Goal: Task Accomplishment & Management: Manage account settings

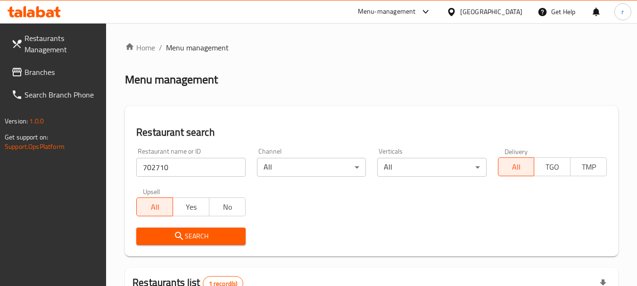
click at [456, 12] on icon at bounding box center [451, 12] width 10 height 10
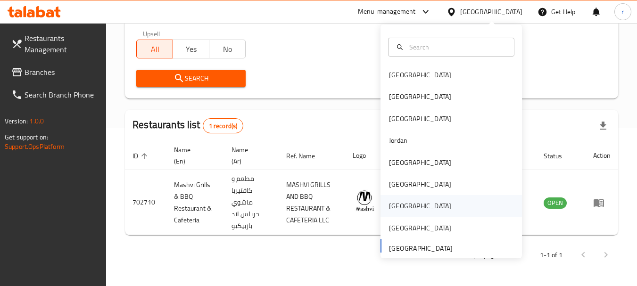
click at [389, 203] on div "[GEOGRAPHIC_DATA]" at bounding box center [420, 206] width 62 height 10
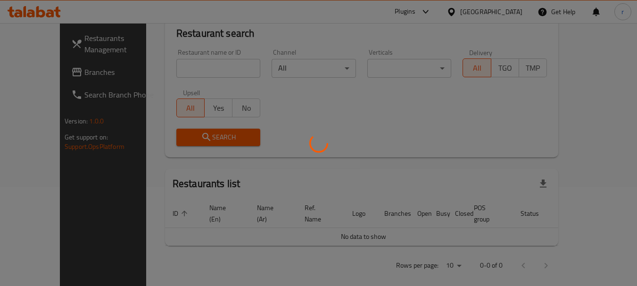
scroll to position [158, 0]
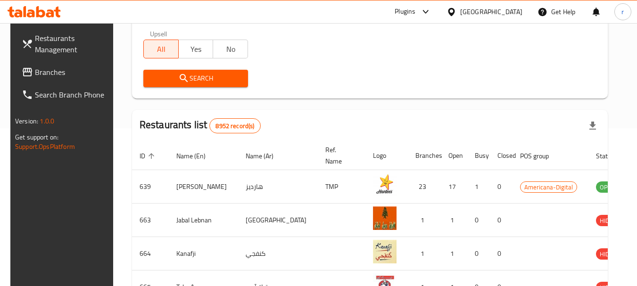
click at [44, 73] on span "Branches" at bounding box center [72, 71] width 74 height 11
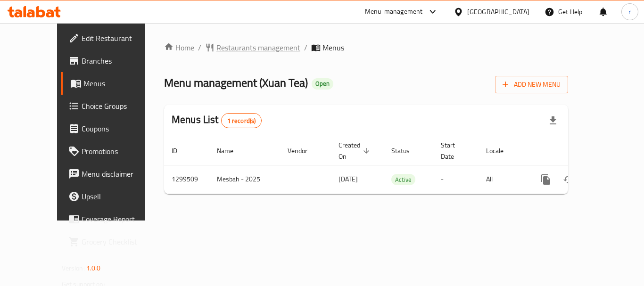
click at [216, 49] on span "Restaurants management" at bounding box center [258, 47] width 84 height 11
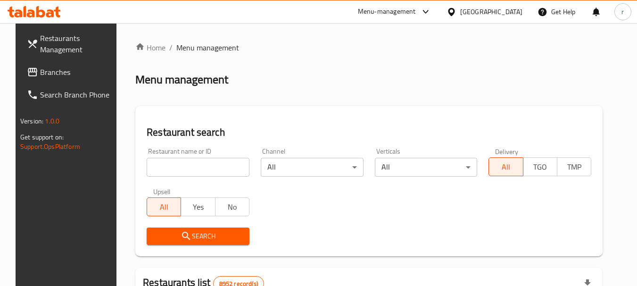
click at [156, 163] on input "search" at bounding box center [198, 167] width 103 height 19
paste input "701389"
type input "701389"
click at [204, 235] on span "Search" at bounding box center [198, 236] width 88 height 12
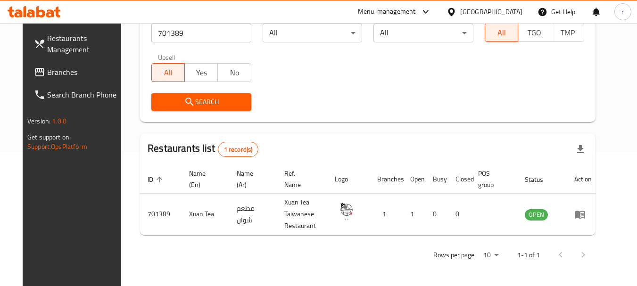
scroll to position [134, 0]
click at [510, 8] on div "[GEOGRAPHIC_DATA]" at bounding box center [491, 12] width 62 height 10
click at [456, 15] on icon at bounding box center [451, 12] width 10 height 10
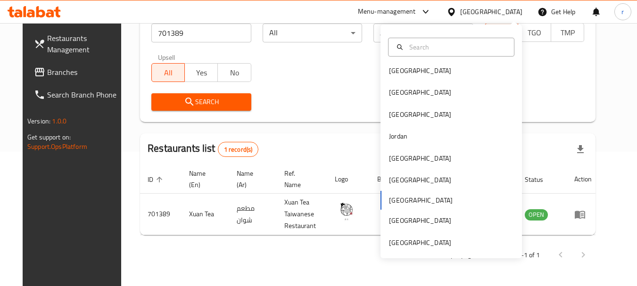
scroll to position [5, 0]
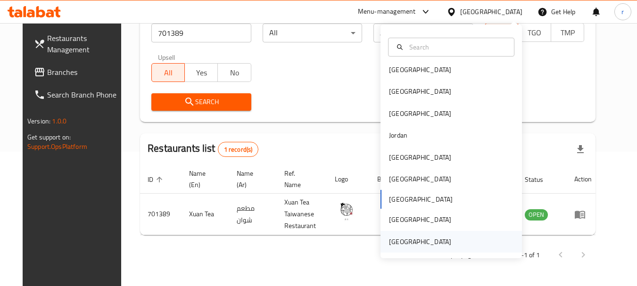
click at [408, 240] on div "[GEOGRAPHIC_DATA]" at bounding box center [420, 242] width 62 height 10
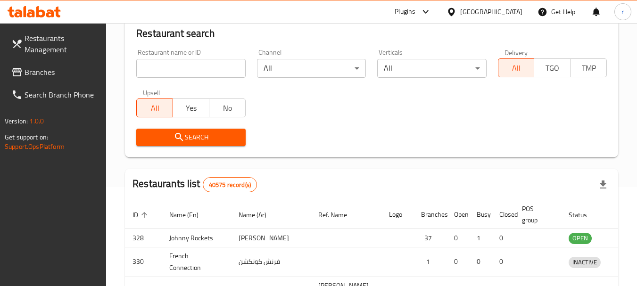
scroll to position [134, 0]
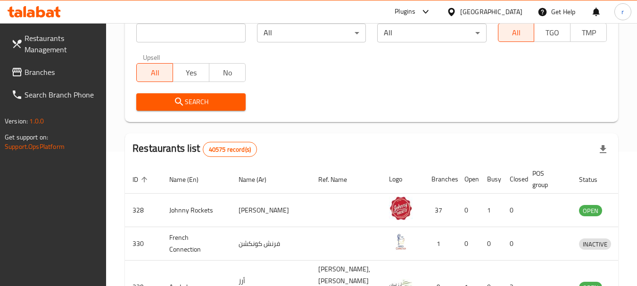
click at [78, 72] on span "Branches" at bounding box center [61, 71] width 74 height 11
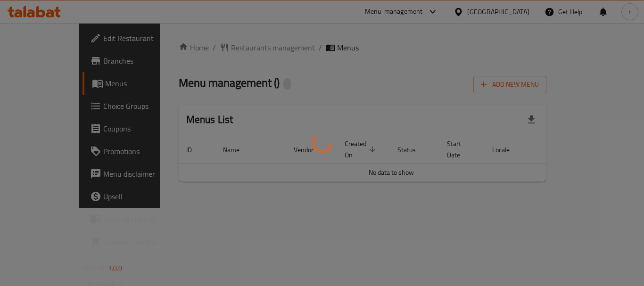
click at [193, 46] on div at bounding box center [322, 143] width 644 height 286
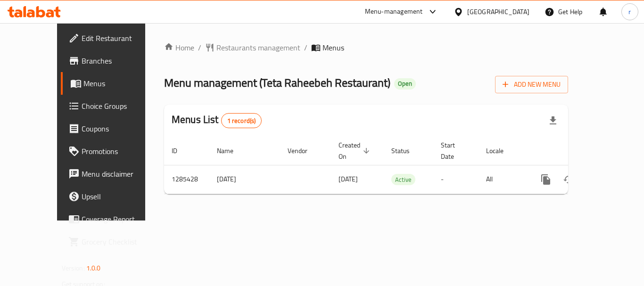
click at [216, 46] on span "Restaurants management" at bounding box center [258, 47] width 84 height 11
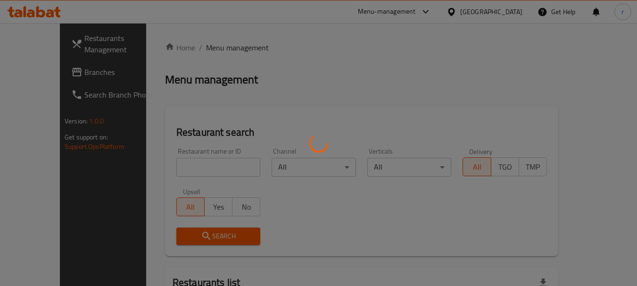
click at [192, 160] on div at bounding box center [318, 143] width 637 height 286
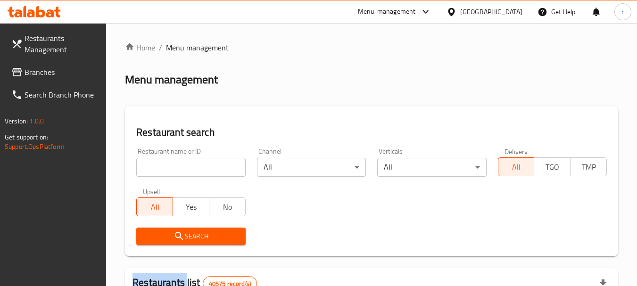
click at [192, 160] on div at bounding box center [318, 143] width 637 height 286
click at [192, 160] on input "search" at bounding box center [190, 167] width 109 height 19
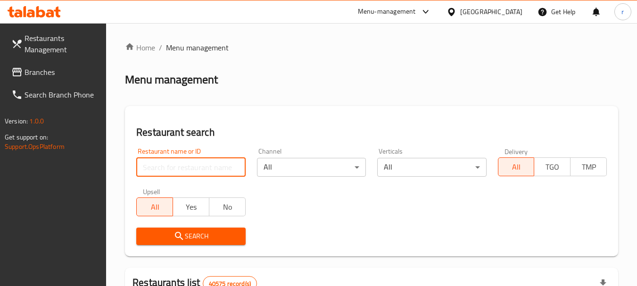
paste input "695874"
type input "695874"
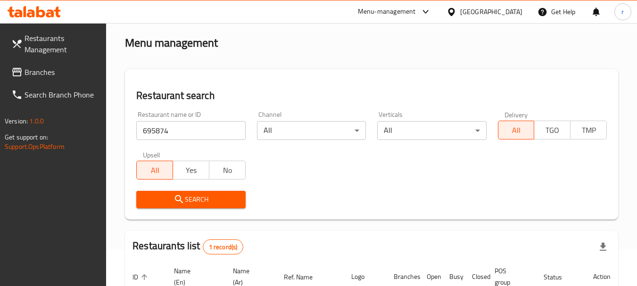
scroll to position [94, 0]
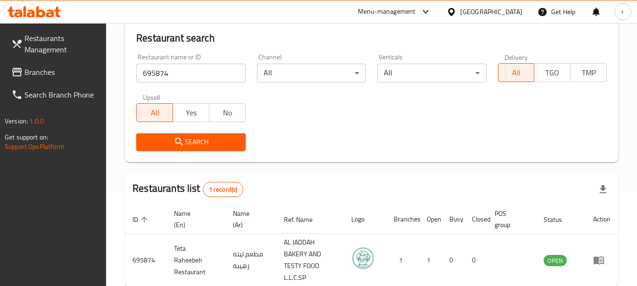
click at [517, 12] on div "[GEOGRAPHIC_DATA]" at bounding box center [491, 12] width 62 height 10
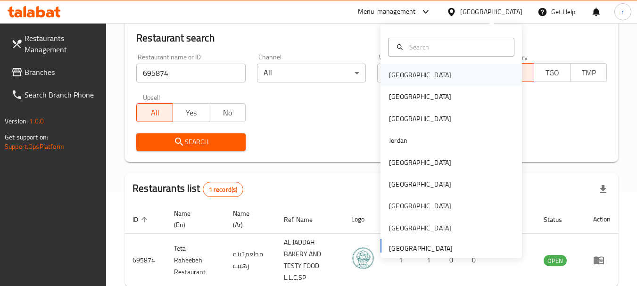
click at [393, 78] on div "[GEOGRAPHIC_DATA]" at bounding box center [420, 75] width 62 height 10
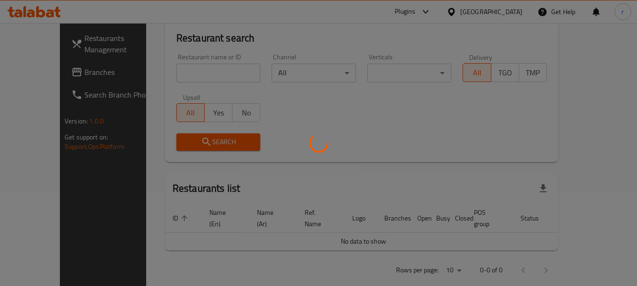
click at [47, 72] on div at bounding box center [318, 143] width 637 height 286
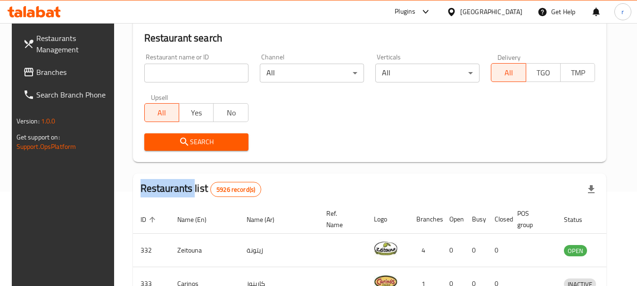
click at [46, 72] on span "Branches" at bounding box center [73, 71] width 74 height 11
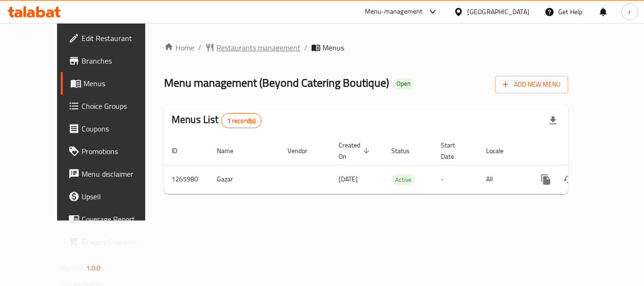
click at [219, 49] on span "Restaurants management" at bounding box center [258, 47] width 84 height 11
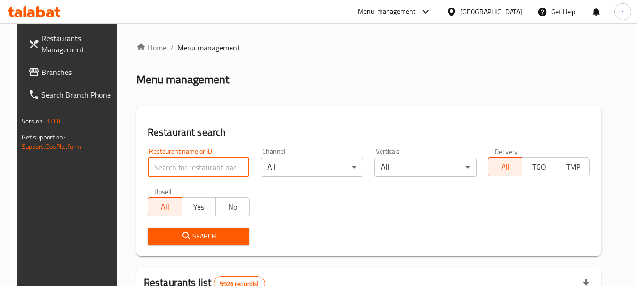
click at [172, 165] on input "search" at bounding box center [198, 167] width 102 height 19
paste input "687081"
type input "687081"
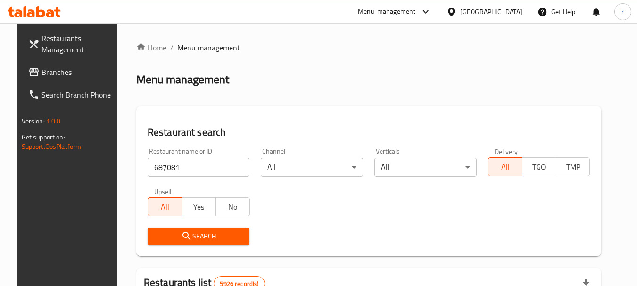
click at [215, 237] on span "Search" at bounding box center [198, 236] width 87 height 12
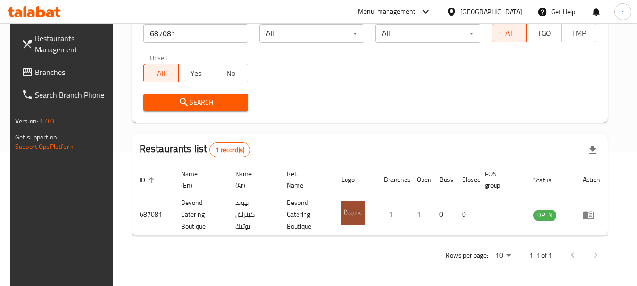
scroll to position [134, 0]
click at [510, 15] on div "[GEOGRAPHIC_DATA]" at bounding box center [491, 12] width 62 height 10
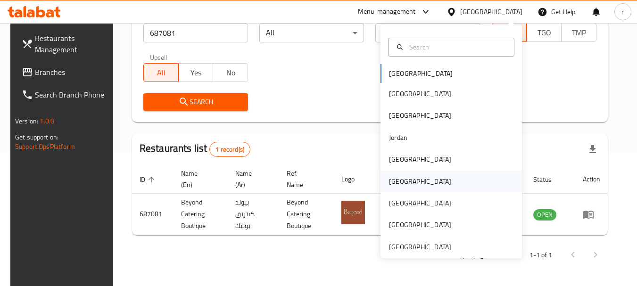
click at [407, 182] on div "[GEOGRAPHIC_DATA]" at bounding box center [450, 182] width 141 height 22
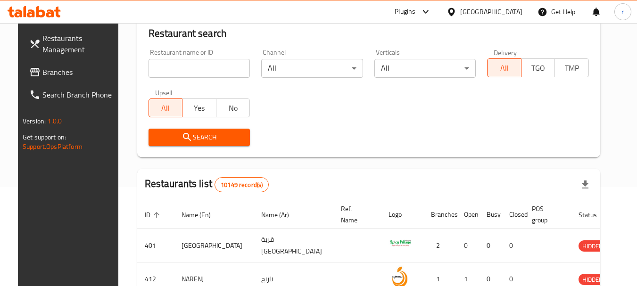
scroll to position [134, 0]
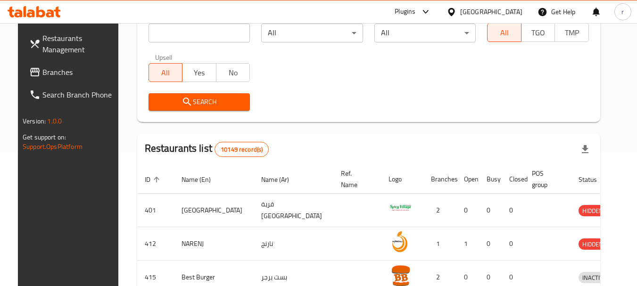
click at [42, 75] on span "Branches" at bounding box center [79, 71] width 74 height 11
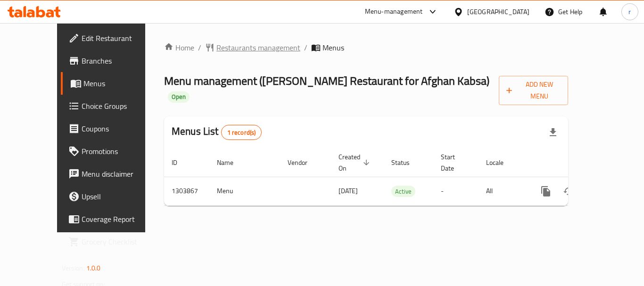
click at [234, 42] on span "Restaurants management" at bounding box center [258, 47] width 84 height 11
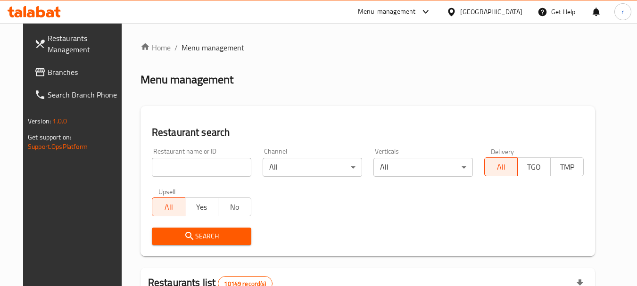
click at [191, 168] on input "search" at bounding box center [201, 167] width 99 height 19
paste input "703009"
type input "703009"
click at [416, 12] on div "Menu-management" at bounding box center [387, 11] width 58 height 11
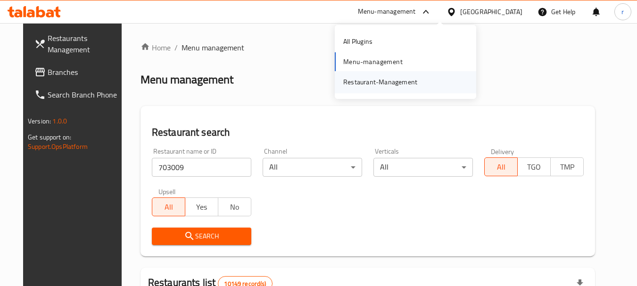
click at [348, 81] on div "Restaurant-Management" at bounding box center [380, 82] width 74 height 10
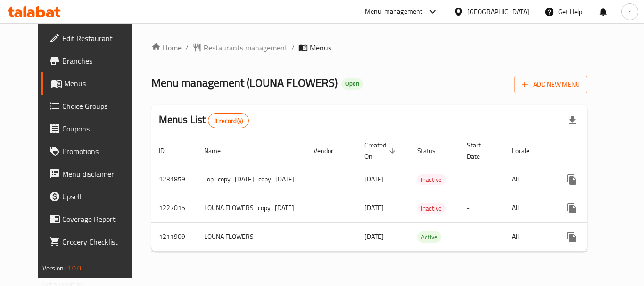
click at [239, 52] on span "Restaurants management" at bounding box center [246, 47] width 84 height 11
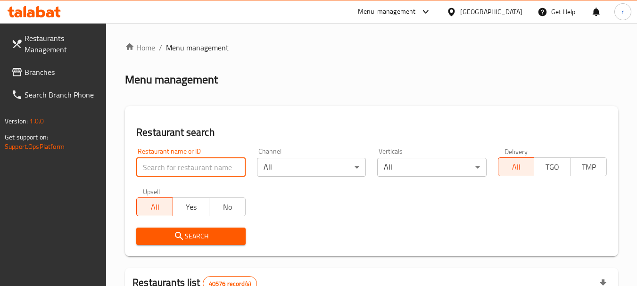
click at [166, 165] on input "search" at bounding box center [190, 167] width 109 height 19
paste input "671483"
type input "671483"
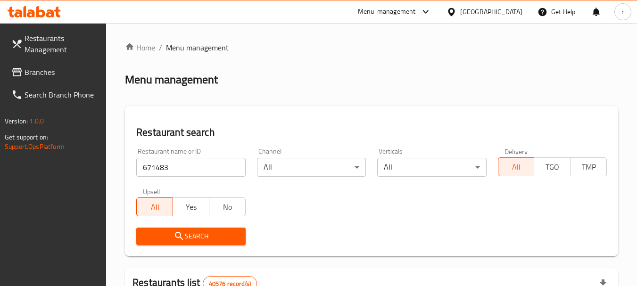
click at [163, 229] on button "Search" at bounding box center [190, 236] width 109 height 17
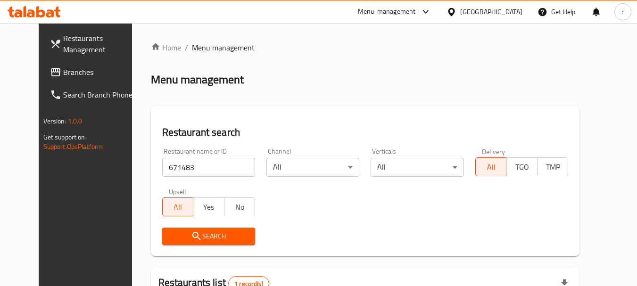
scroll to position [122, 0]
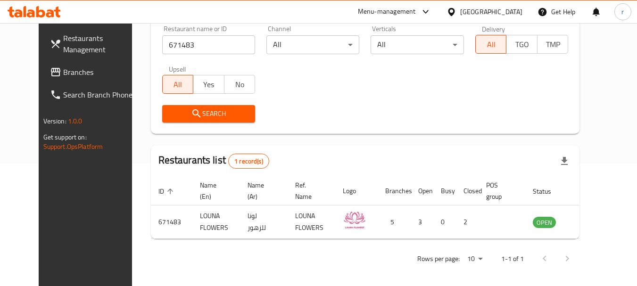
click at [495, 16] on div "[GEOGRAPHIC_DATA]" at bounding box center [491, 12] width 62 height 10
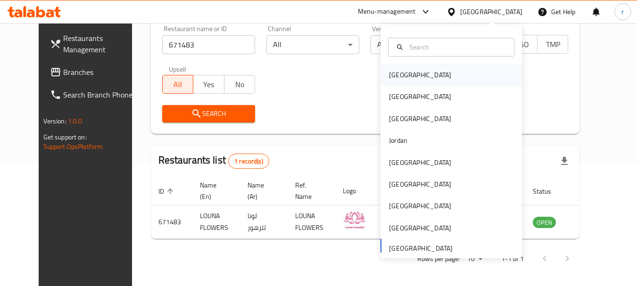
click at [400, 74] on div "[GEOGRAPHIC_DATA]" at bounding box center [420, 75] width 62 height 10
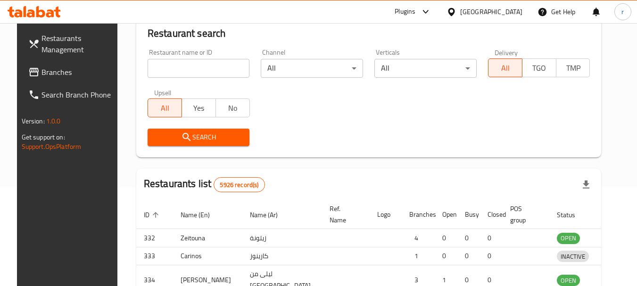
scroll to position [122, 0]
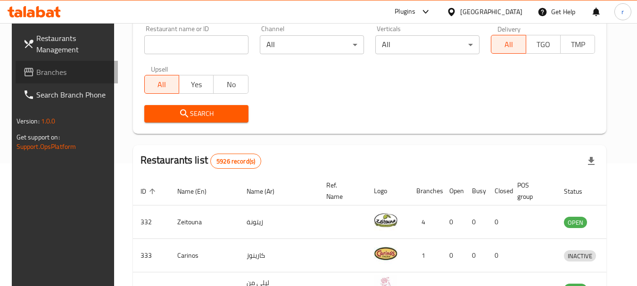
click at [46, 78] on span "Branches" at bounding box center [73, 71] width 74 height 11
drag, startPoint x: 46, startPoint y: 78, endPoint x: 75, endPoint y: 54, distance: 38.1
click at [46, 78] on span "Branches" at bounding box center [73, 71] width 74 height 11
click at [56, 65] on link "Branches" at bounding box center [67, 72] width 103 height 23
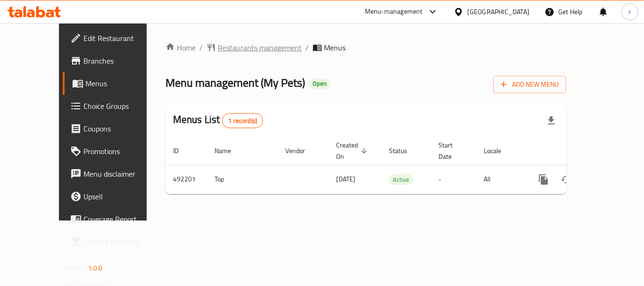
click at [218, 51] on span "Restaurants management" at bounding box center [260, 47] width 84 height 11
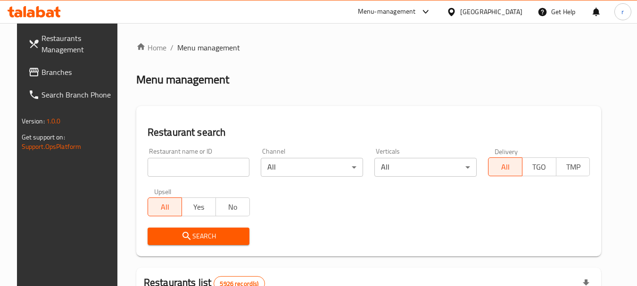
click at [162, 165] on input "search" at bounding box center [198, 167] width 102 height 19
paste input "634199"
type input "634199"
click button "Search" at bounding box center [198, 236] width 102 height 17
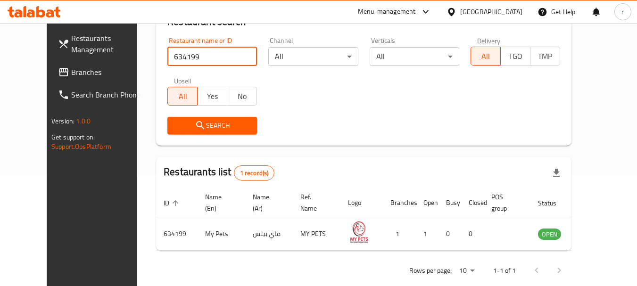
scroll to position [111, 0]
click at [456, 14] on icon at bounding box center [451, 12] width 10 height 10
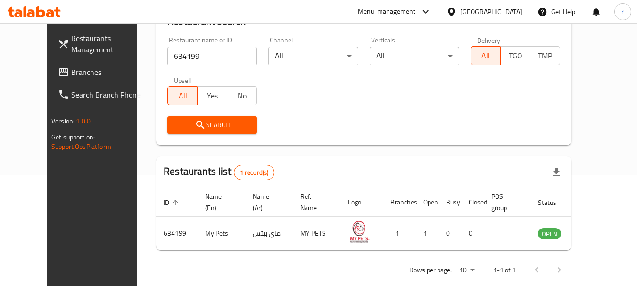
click at [460, 9] on div at bounding box center [453, 12] width 14 height 10
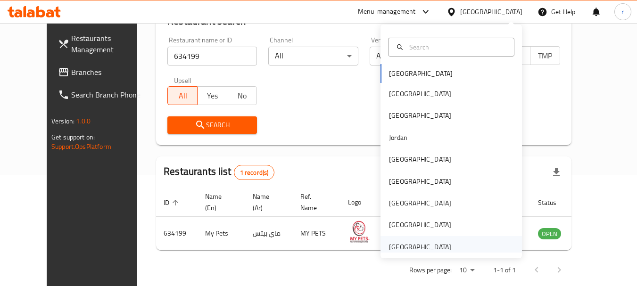
click at [389, 244] on div "[GEOGRAPHIC_DATA]" at bounding box center [420, 247] width 62 height 10
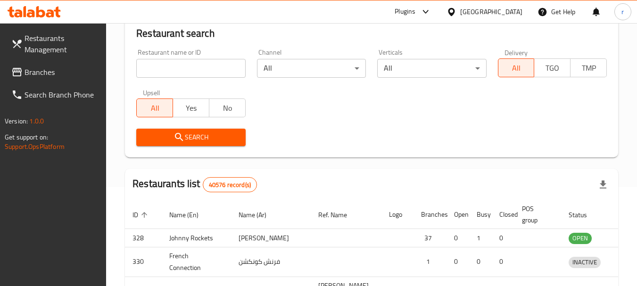
scroll to position [111, 0]
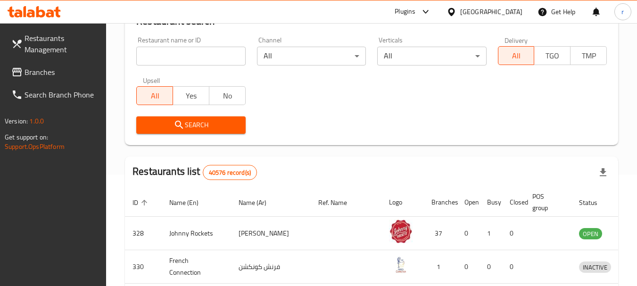
click at [43, 74] on span "Branches" at bounding box center [61, 71] width 74 height 11
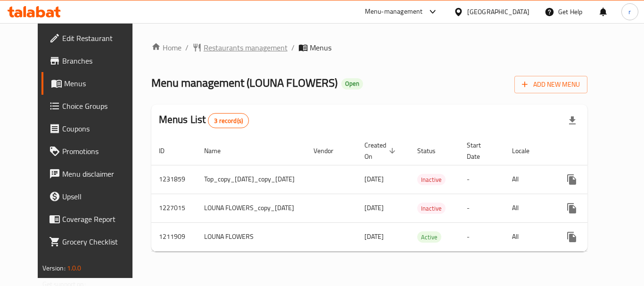
click at [219, 45] on span "Restaurants management" at bounding box center [246, 47] width 84 height 11
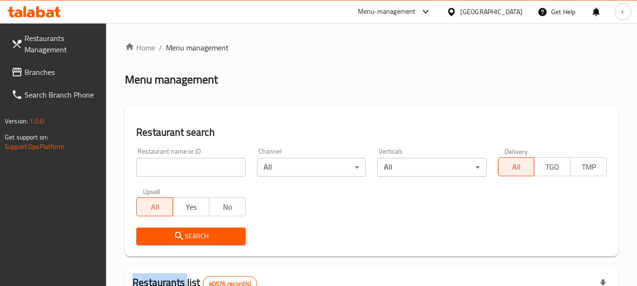
click at [179, 163] on input "search" at bounding box center [190, 167] width 109 height 19
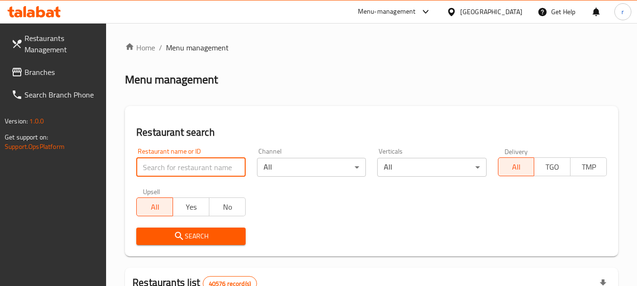
paste input "671483"
type input "671483"
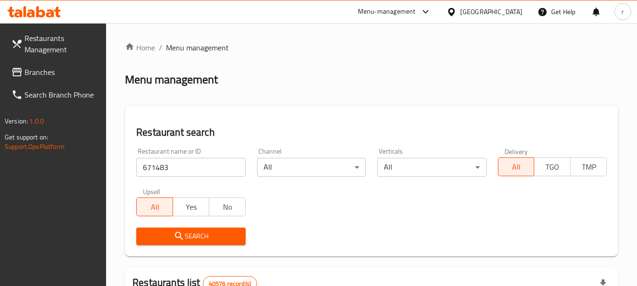
click at [194, 235] on span "Search" at bounding box center [191, 236] width 94 height 12
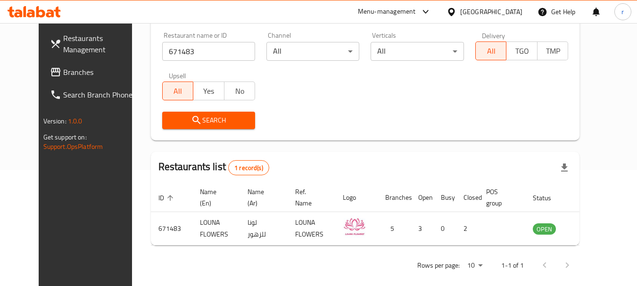
scroll to position [122, 0]
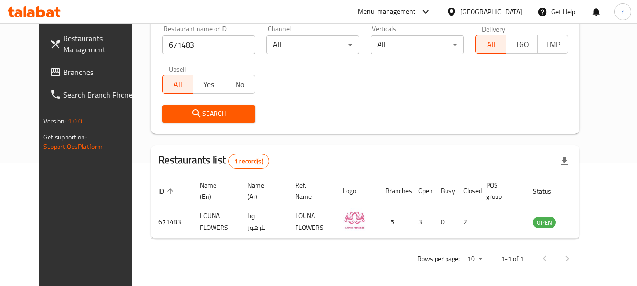
click at [468, 12] on div "[GEOGRAPHIC_DATA]" at bounding box center [491, 12] width 62 height 10
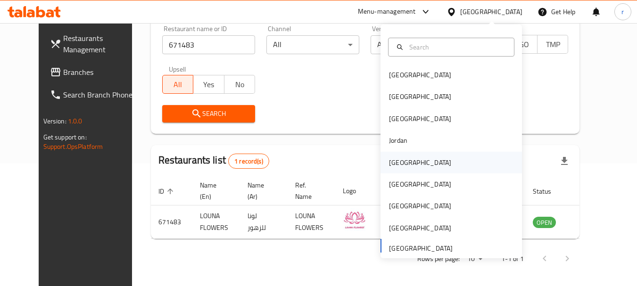
click at [389, 165] on div "Kuwait" at bounding box center [420, 162] width 62 height 10
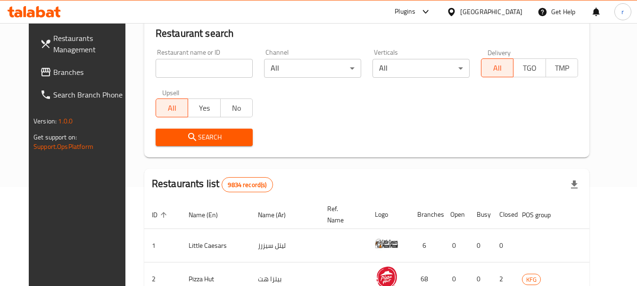
scroll to position [122, 0]
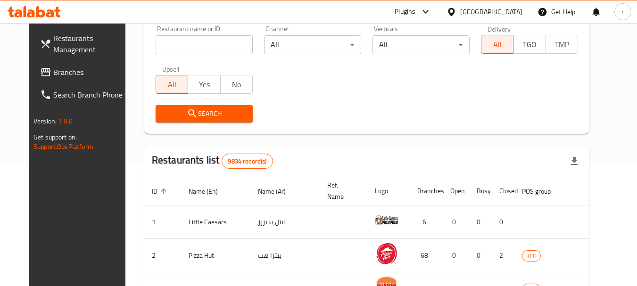
click at [53, 70] on span "Branches" at bounding box center [90, 71] width 74 height 11
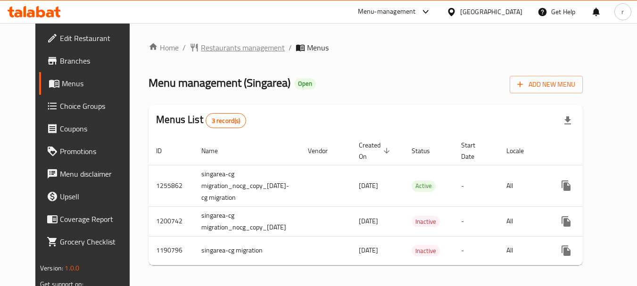
click at [211, 49] on span "Restaurants management" at bounding box center [243, 47] width 84 height 11
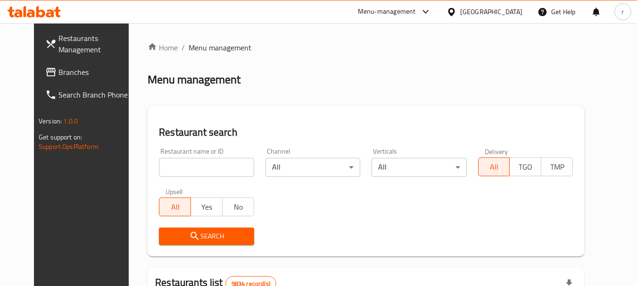
click at [190, 165] on input "search" at bounding box center [206, 167] width 95 height 19
paste input "623221"
type input "623221"
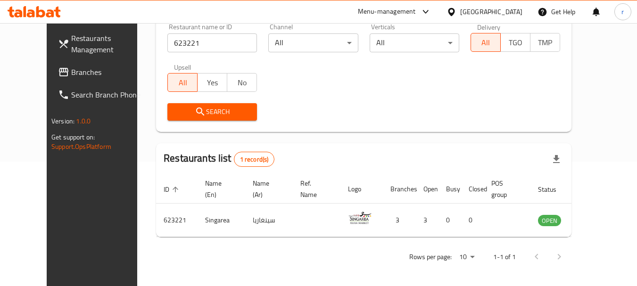
scroll to position [126, 0]
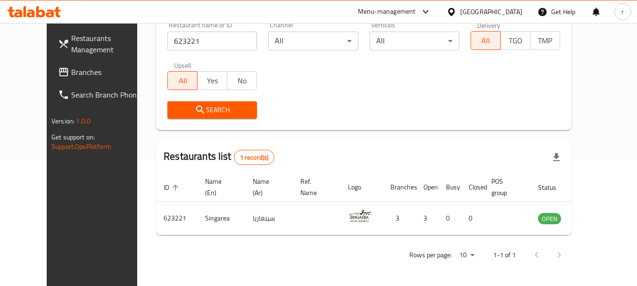
click at [519, 11] on div "[GEOGRAPHIC_DATA]" at bounding box center [491, 12] width 62 height 10
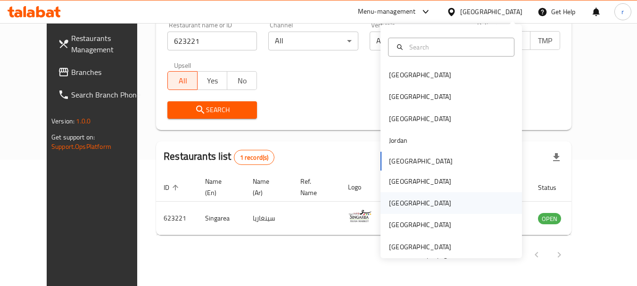
scroll to position [5, 0]
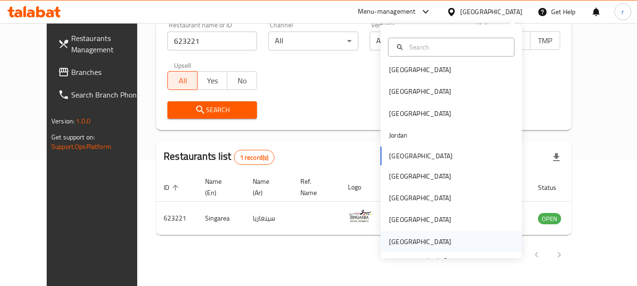
click at [427, 237] on div "[GEOGRAPHIC_DATA]" at bounding box center [420, 242] width 62 height 10
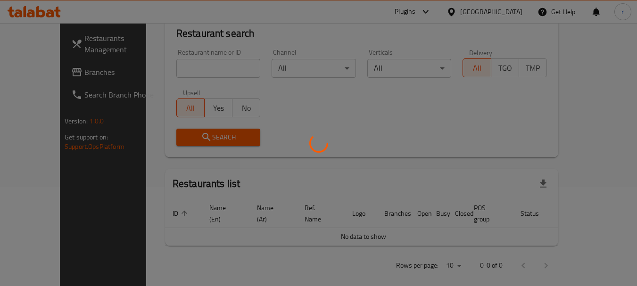
scroll to position [126, 0]
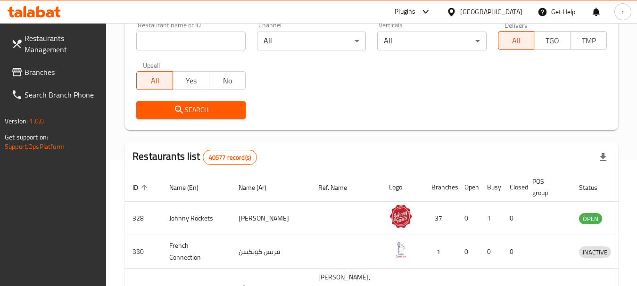
click at [42, 76] on span "Branches" at bounding box center [61, 71] width 74 height 11
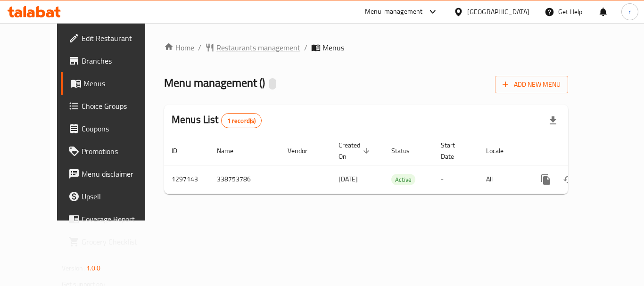
click at [222, 42] on span "Restaurants management" at bounding box center [258, 47] width 84 height 11
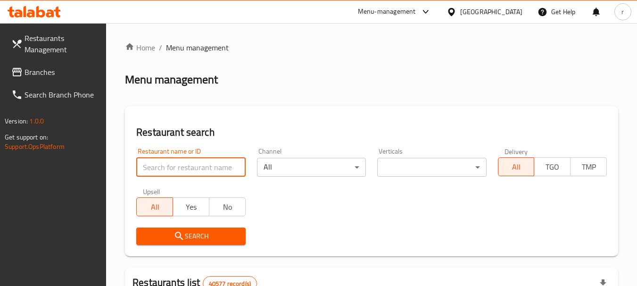
click at [201, 169] on input "search" at bounding box center [190, 167] width 109 height 19
paste input "700378"
type input "700378"
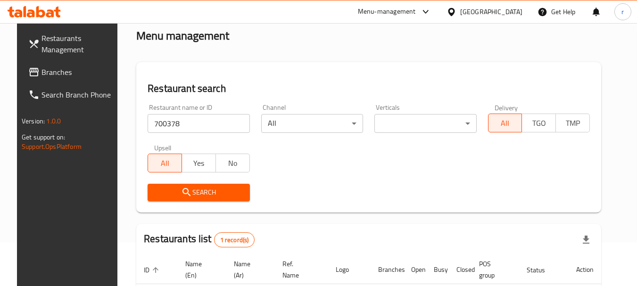
scroll to position [94, 0]
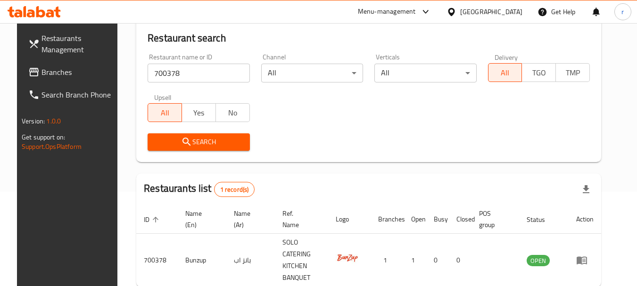
click at [453, 8] on icon at bounding box center [451, 12] width 10 height 10
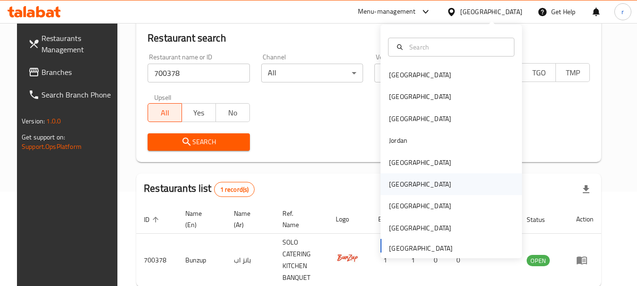
click at [390, 185] on div "[GEOGRAPHIC_DATA]" at bounding box center [420, 184] width 62 height 10
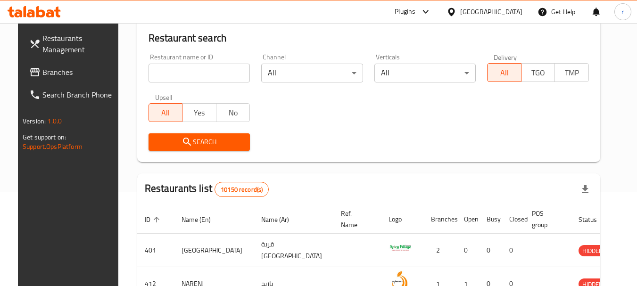
click at [53, 75] on span "Branches" at bounding box center [79, 71] width 74 height 11
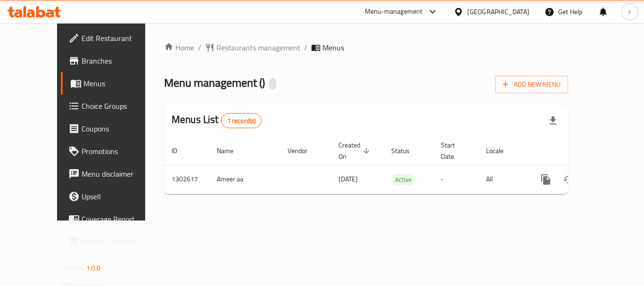
click at [228, 44] on span "Restaurants management" at bounding box center [258, 47] width 84 height 11
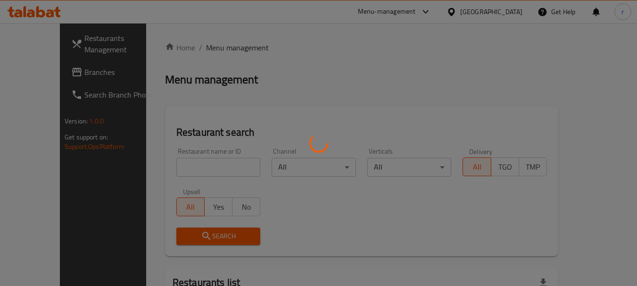
click at [206, 160] on div at bounding box center [318, 143] width 637 height 286
click at [199, 166] on div at bounding box center [318, 143] width 637 height 286
click at [191, 167] on div at bounding box center [318, 143] width 637 height 286
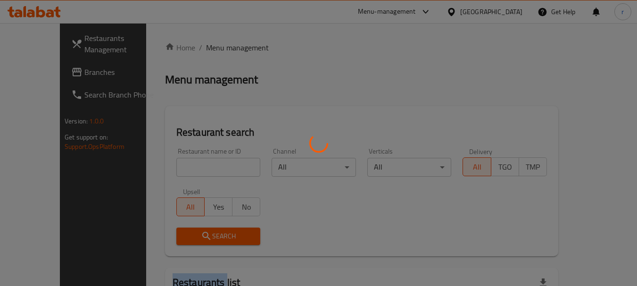
click at [170, 163] on div at bounding box center [318, 143] width 637 height 286
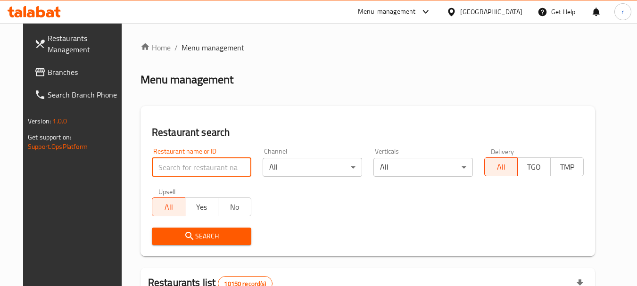
click at [170, 163] on input "search" at bounding box center [201, 167] width 99 height 19
paste input "702476"
type input "702476"
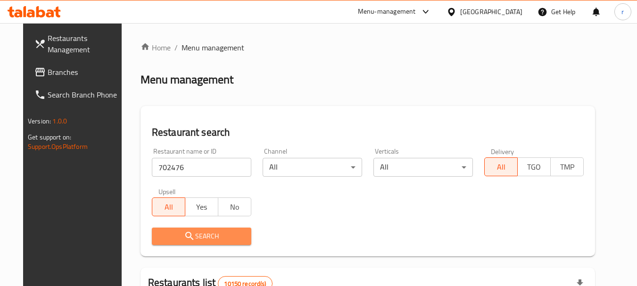
drag, startPoint x: 184, startPoint y: 235, endPoint x: 185, endPoint y: 229, distance: 5.7
click at [184, 230] on span "Search" at bounding box center [201, 236] width 84 height 12
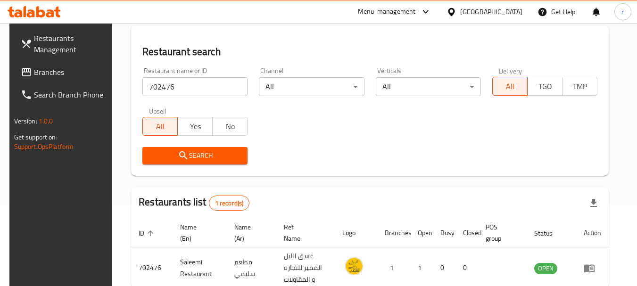
scroll to position [134, 0]
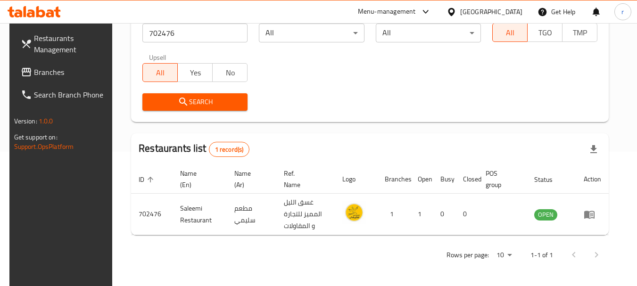
click at [511, 10] on div "Oman" at bounding box center [491, 12] width 62 height 10
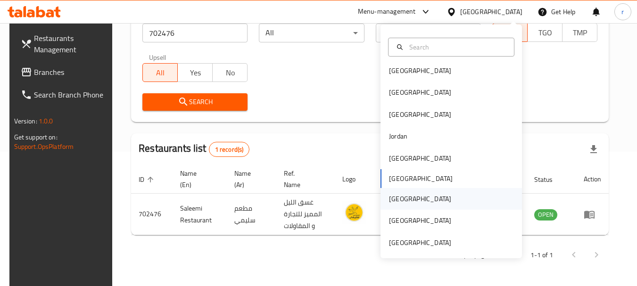
scroll to position [5, 0]
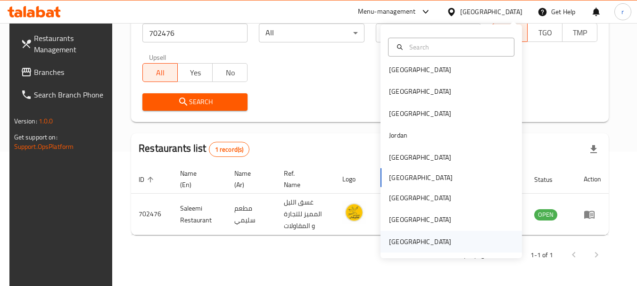
click at [414, 237] on div "[GEOGRAPHIC_DATA]" at bounding box center [420, 242] width 62 height 10
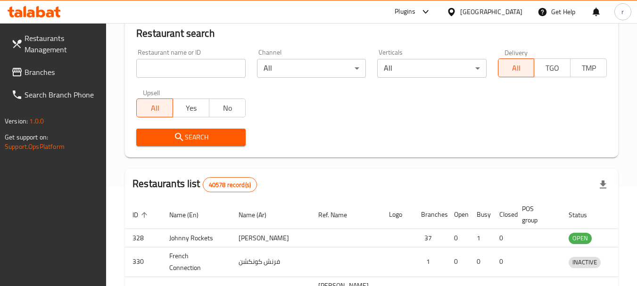
scroll to position [134, 0]
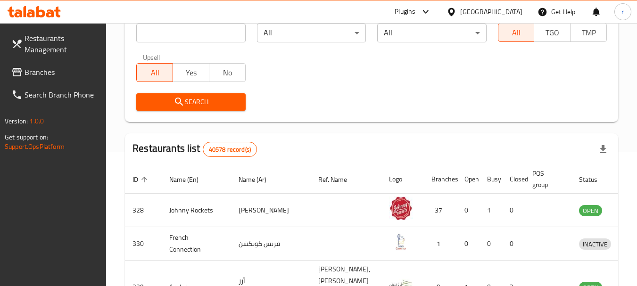
click at [26, 76] on span "Branches" at bounding box center [61, 71] width 74 height 11
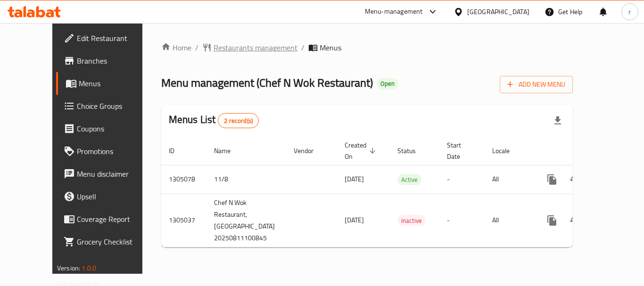
click at [225, 49] on span "Restaurants management" at bounding box center [255, 47] width 84 height 11
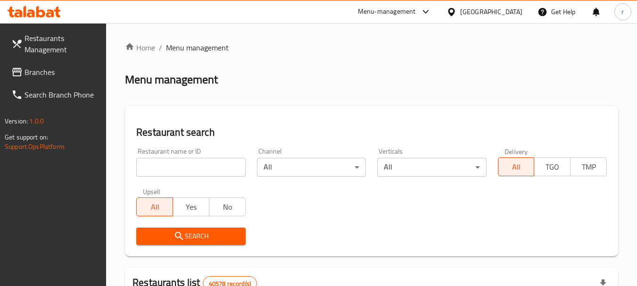
click at [183, 166] on input "search" at bounding box center [190, 167] width 109 height 19
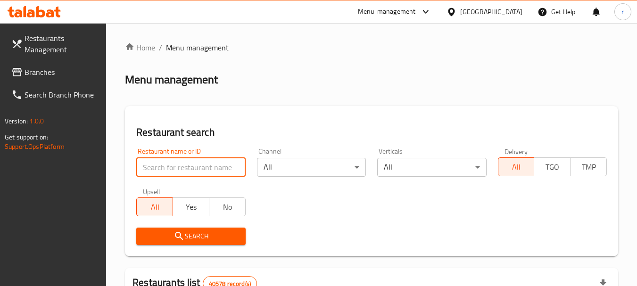
paste input "703534"
type input "703534"
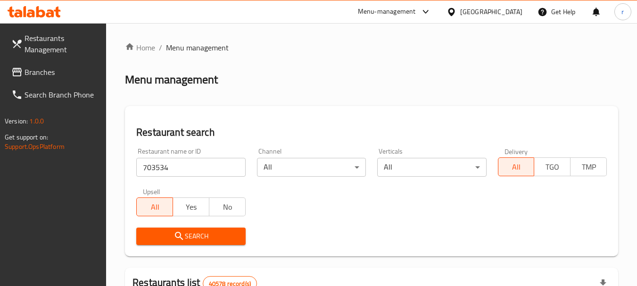
click at [202, 231] on span "Search" at bounding box center [191, 236] width 94 height 12
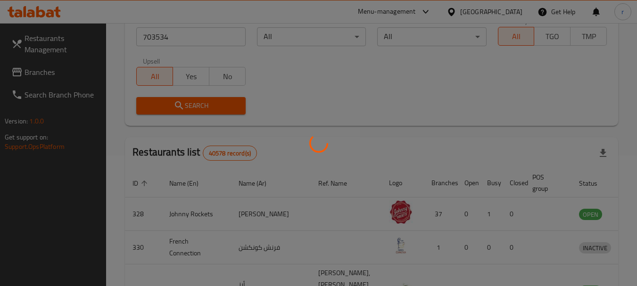
scroll to position [126, 0]
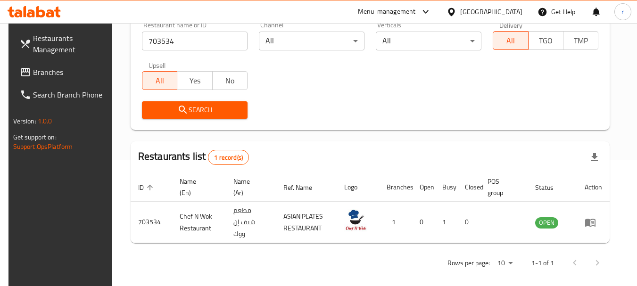
click at [43, 77] on span "Branches" at bounding box center [70, 71] width 74 height 11
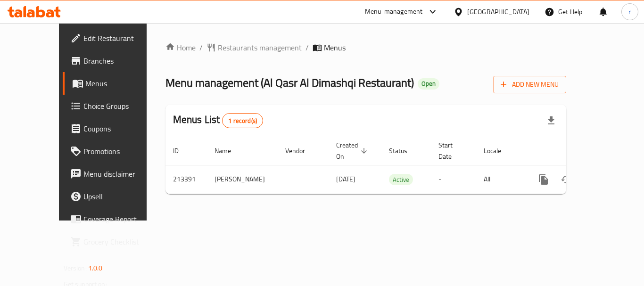
click at [218, 47] on span "Restaurants management" at bounding box center [260, 47] width 84 height 11
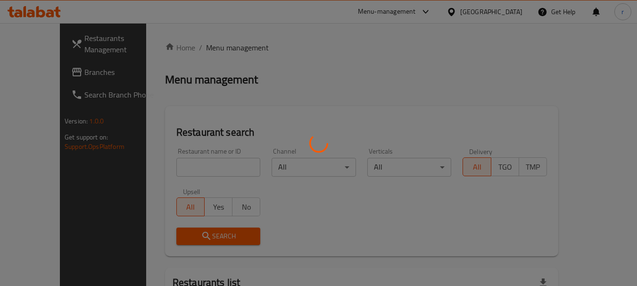
click at [182, 163] on div at bounding box center [318, 143] width 637 height 286
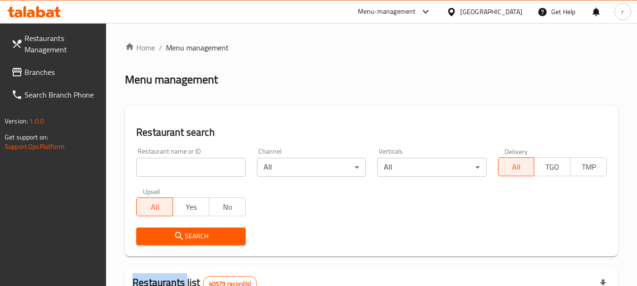
click at [179, 166] on input "search" at bounding box center [190, 167] width 109 height 19
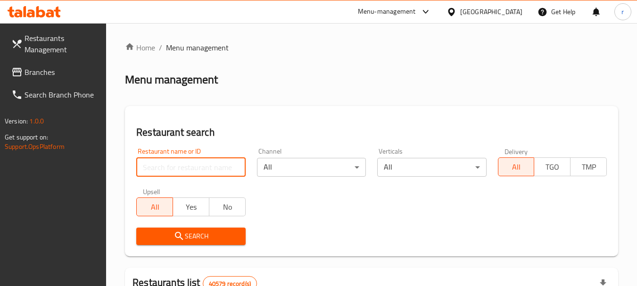
paste input "623880"
type input "623880"
drag, startPoint x: 179, startPoint y: 235, endPoint x: 363, endPoint y: 9, distance: 291.6
click at [180, 234] on icon "submit" at bounding box center [178, 235] width 11 height 11
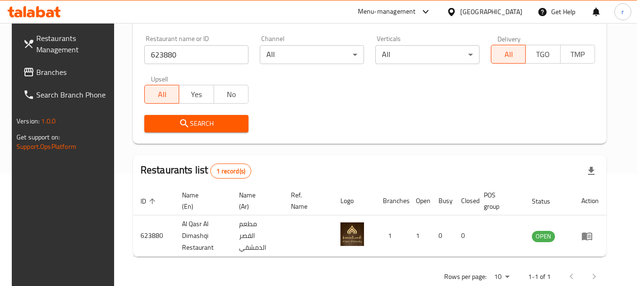
scroll to position [134, 0]
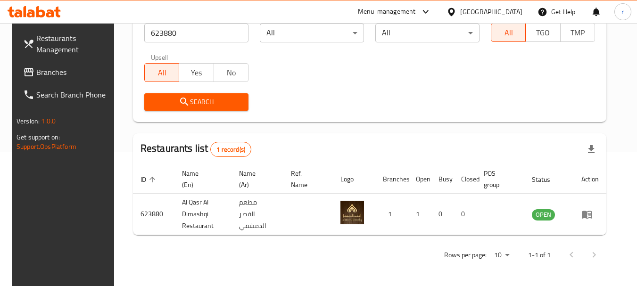
click at [477, 16] on div "[GEOGRAPHIC_DATA]" at bounding box center [491, 12] width 62 height 10
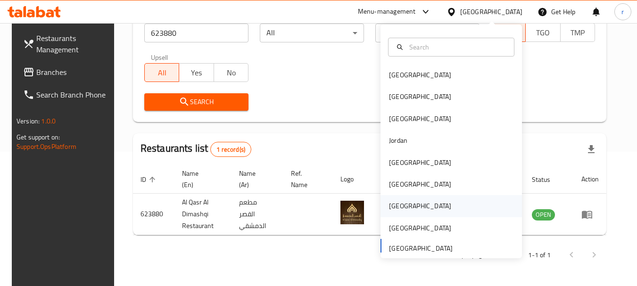
click at [390, 206] on div "[GEOGRAPHIC_DATA]" at bounding box center [420, 206] width 62 height 10
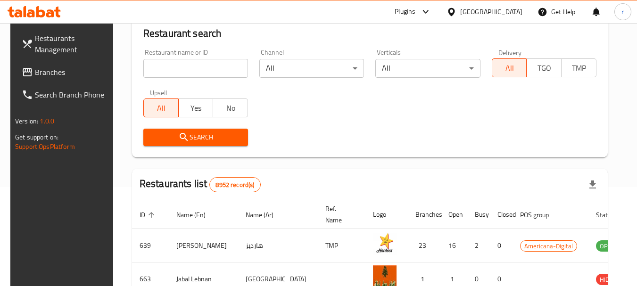
scroll to position [134, 0]
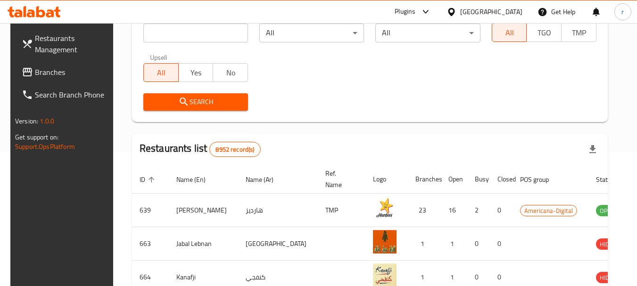
click at [51, 74] on span "Branches" at bounding box center [72, 71] width 74 height 11
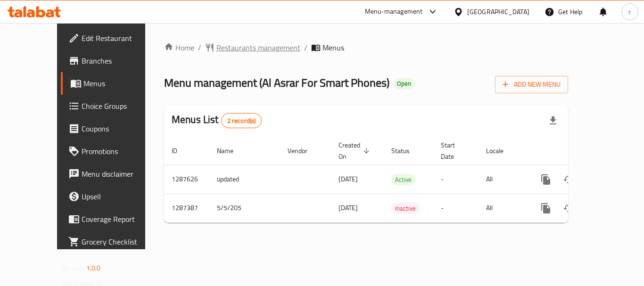
click at [216, 50] on span "Restaurants management" at bounding box center [258, 47] width 84 height 11
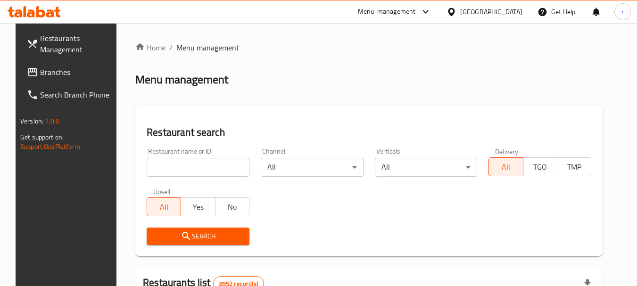
click at [204, 169] on input "search" at bounding box center [198, 167] width 103 height 19
paste input "696648"
type input "696648"
click at [208, 235] on span "Search" at bounding box center [198, 236] width 88 height 12
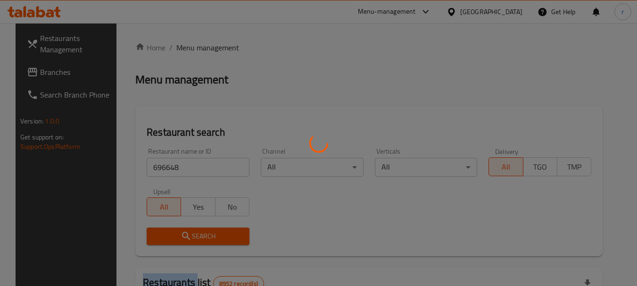
drag, startPoint x: 208, startPoint y: 235, endPoint x: 312, endPoint y: 105, distance: 166.3
click at [213, 223] on div at bounding box center [318, 143] width 637 height 286
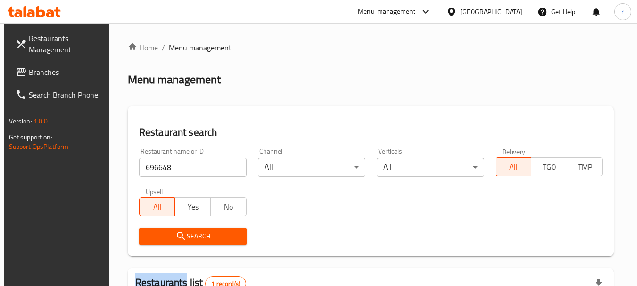
click at [507, 14] on div "Qatar" at bounding box center [491, 12] width 62 height 10
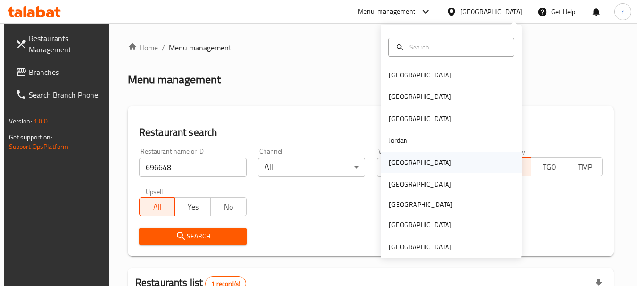
scroll to position [5, 0]
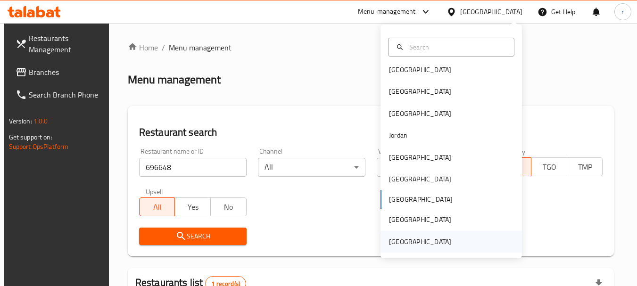
click at [415, 240] on div "[GEOGRAPHIC_DATA]" at bounding box center [420, 242] width 62 height 10
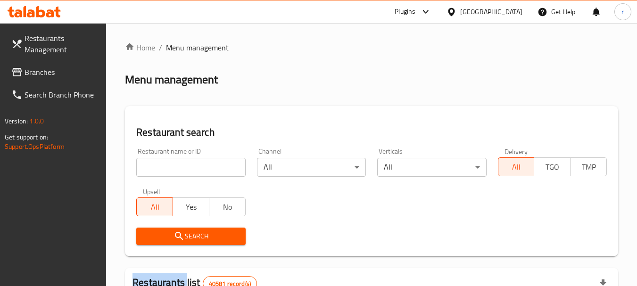
click at [199, 162] on input "search" at bounding box center [190, 167] width 109 height 19
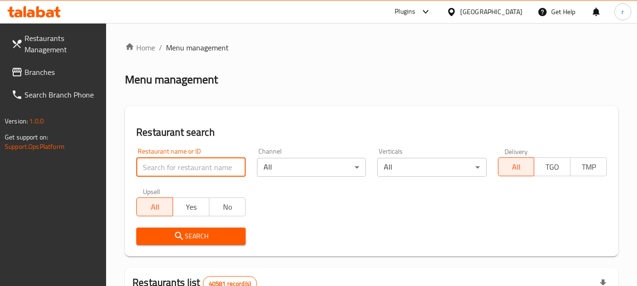
paste input "637627"
type input "637627"
click at [27, 82] on link "Branches" at bounding box center [55, 72] width 103 height 23
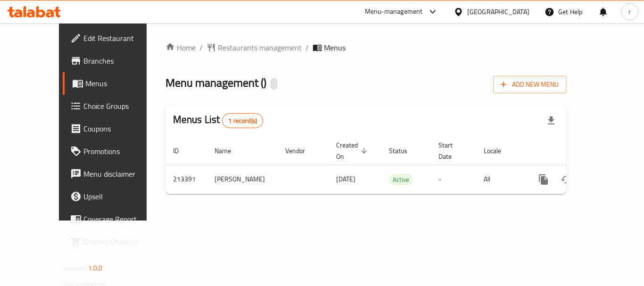
click at [218, 52] on span "Restaurants management" at bounding box center [260, 47] width 84 height 11
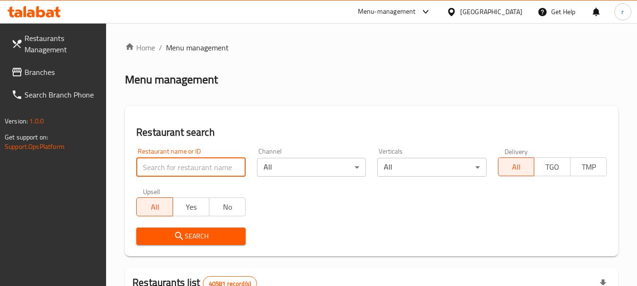
click at [183, 172] on input "search" at bounding box center [190, 167] width 109 height 19
paste input "623880"
type input "623880"
drag, startPoint x: 202, startPoint y: 238, endPoint x: 205, endPoint y: 227, distance: 11.8
click at [202, 236] on div at bounding box center [318, 143] width 637 height 286
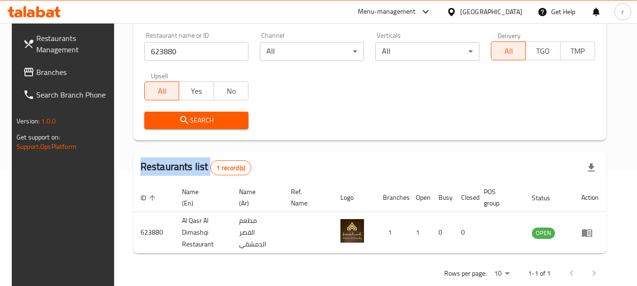
scroll to position [134, 0]
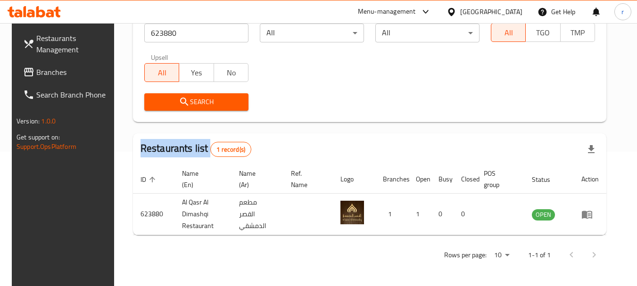
click at [477, 7] on div "[GEOGRAPHIC_DATA]" at bounding box center [491, 12] width 62 height 10
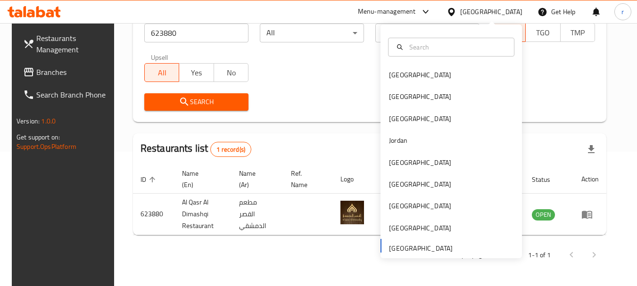
click at [477, 7] on div "[GEOGRAPHIC_DATA]" at bounding box center [491, 12] width 62 height 10
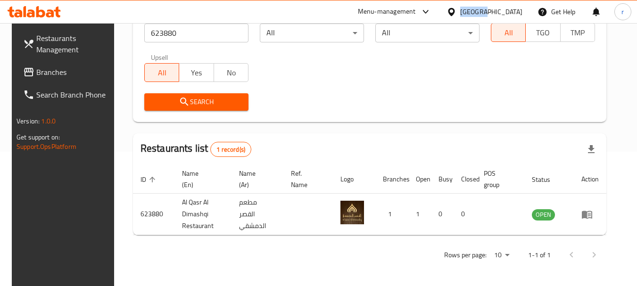
click at [498, 8] on div "[GEOGRAPHIC_DATA]" at bounding box center [491, 12] width 62 height 10
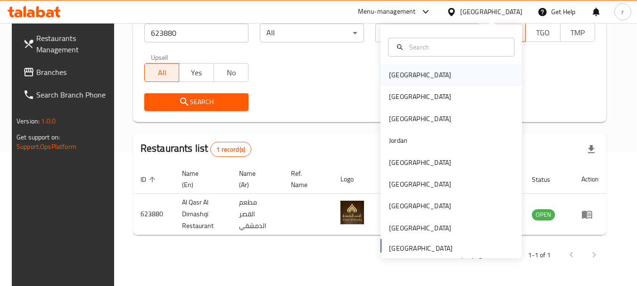
click at [392, 72] on div "[GEOGRAPHIC_DATA]" at bounding box center [420, 75] width 62 height 10
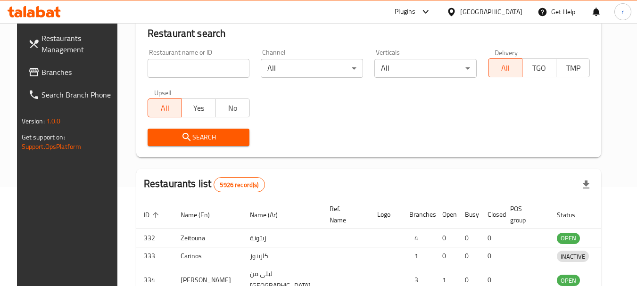
scroll to position [134, 0]
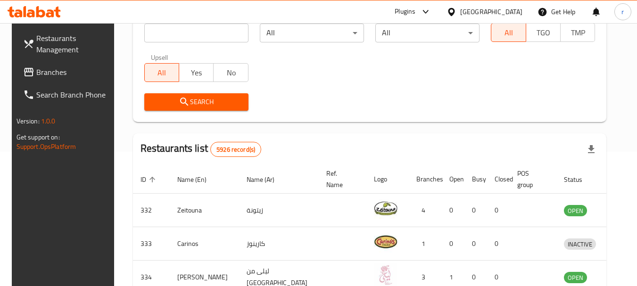
click at [47, 73] on span "Branches" at bounding box center [73, 71] width 74 height 11
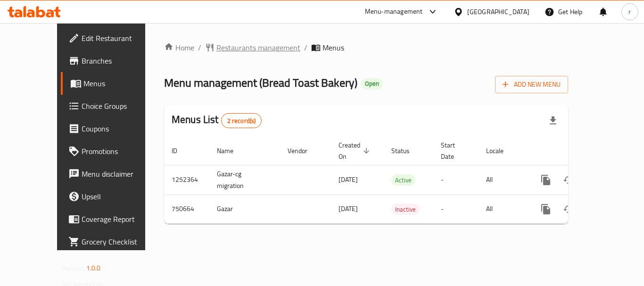
click at [216, 44] on span "Restaurants management" at bounding box center [258, 47] width 84 height 11
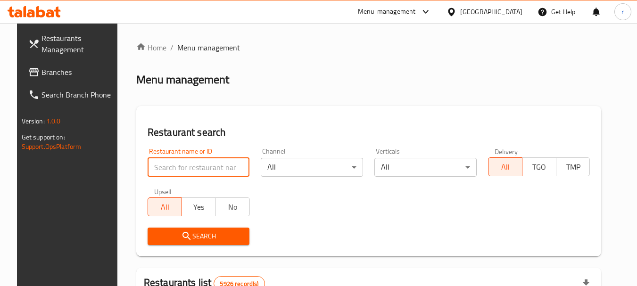
click at [189, 170] on input "search" at bounding box center [198, 167] width 102 height 19
paste input "649027"
type input "649027"
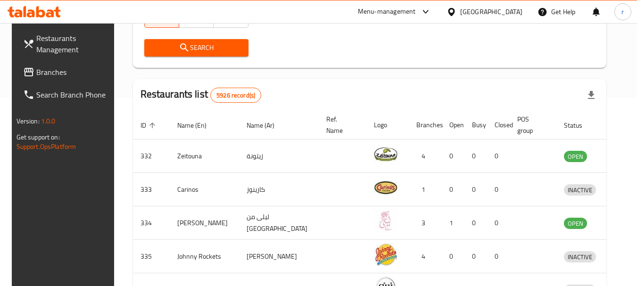
scroll to position [94, 0]
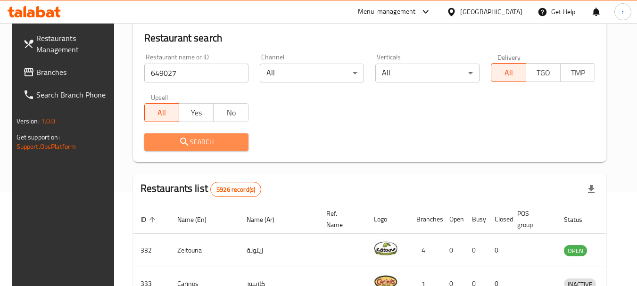
click at [220, 135] on button "Search" at bounding box center [196, 141] width 104 height 17
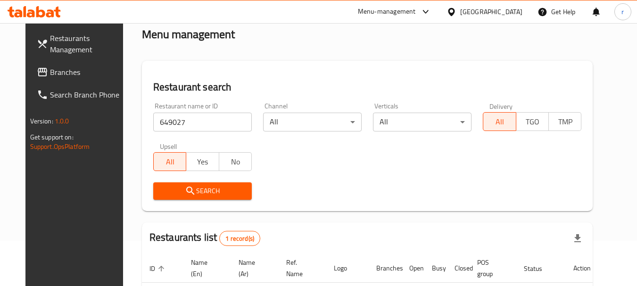
scroll to position [0, 0]
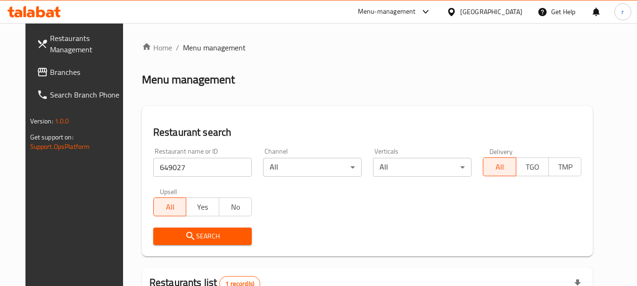
click at [508, 16] on div "[GEOGRAPHIC_DATA]" at bounding box center [491, 12] width 62 height 10
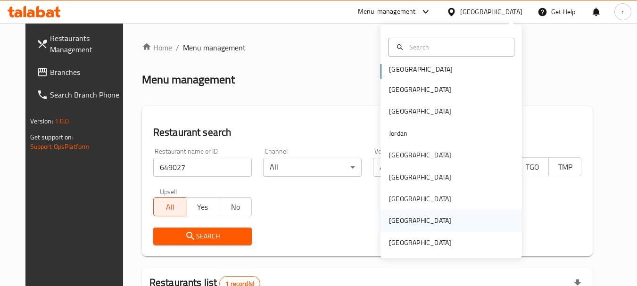
scroll to position [5, 0]
click at [430, 249] on div "[GEOGRAPHIC_DATA]" at bounding box center [419, 242] width 77 height 22
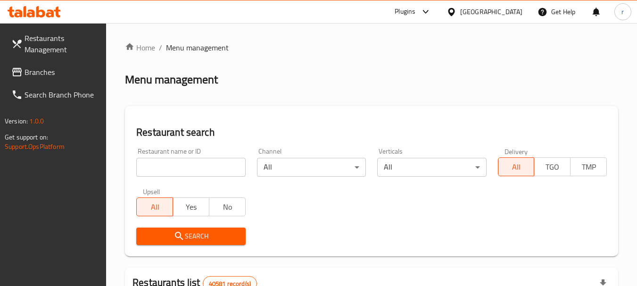
click at [30, 80] on link "Branches" at bounding box center [55, 72] width 103 height 23
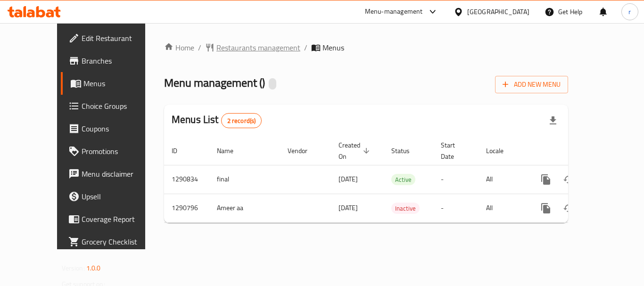
click at [237, 44] on span "Restaurants management" at bounding box center [258, 47] width 84 height 11
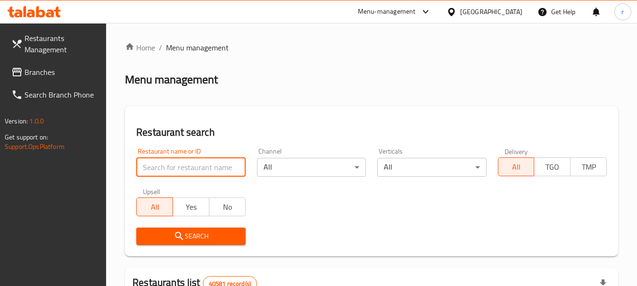
click at [182, 167] on input "search" at bounding box center [190, 167] width 109 height 19
paste input "697940"
type input "697940"
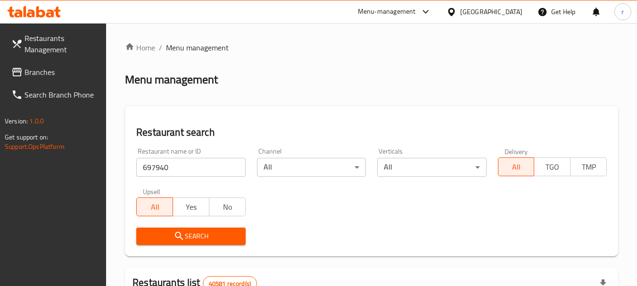
click at [213, 228] on button "Search" at bounding box center [190, 236] width 109 height 17
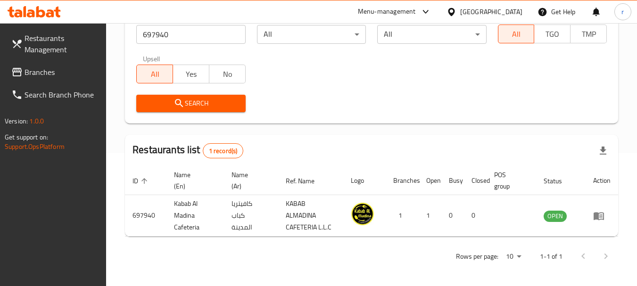
scroll to position [134, 0]
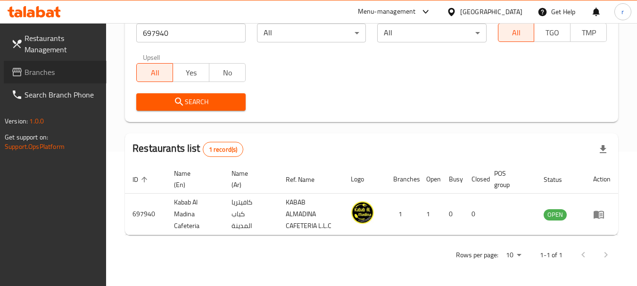
click at [44, 68] on span "Branches" at bounding box center [61, 71] width 74 height 11
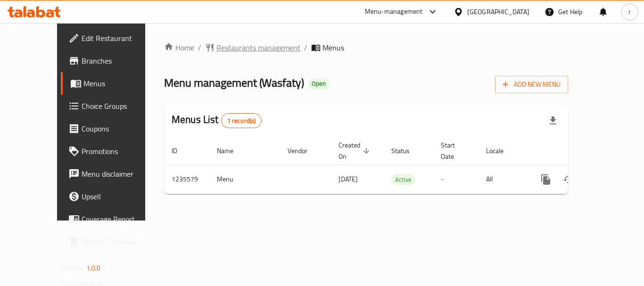
click at [216, 45] on span "Restaurants management" at bounding box center [258, 47] width 84 height 11
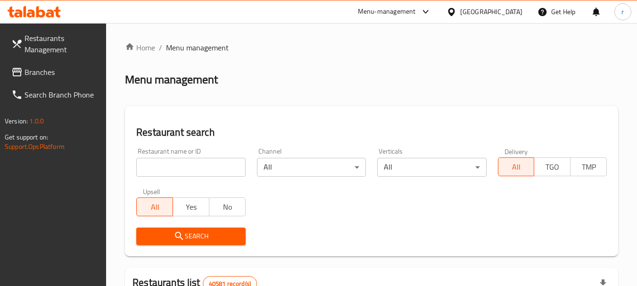
click at [171, 165] on input "search" at bounding box center [190, 167] width 109 height 19
paste input "678776"
type input "678776"
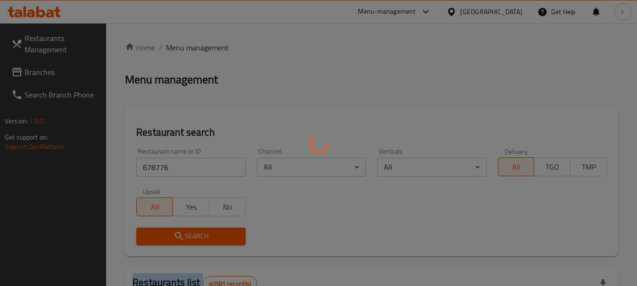
click at [188, 234] on div at bounding box center [318, 143] width 637 height 286
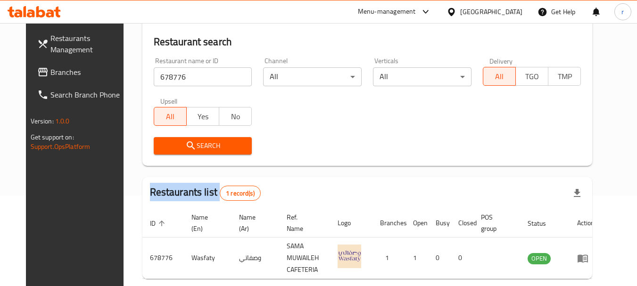
scroll to position [94, 0]
